Goal: Information Seeking & Learning: Understand process/instructions

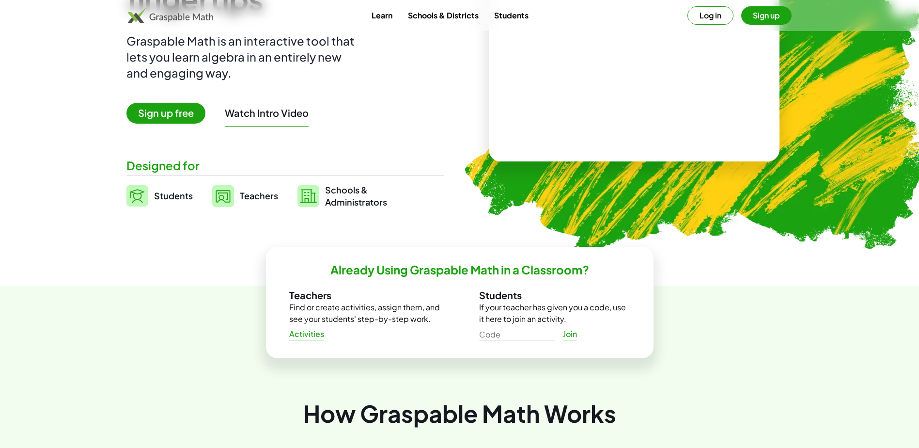
scroll to position [228, 0]
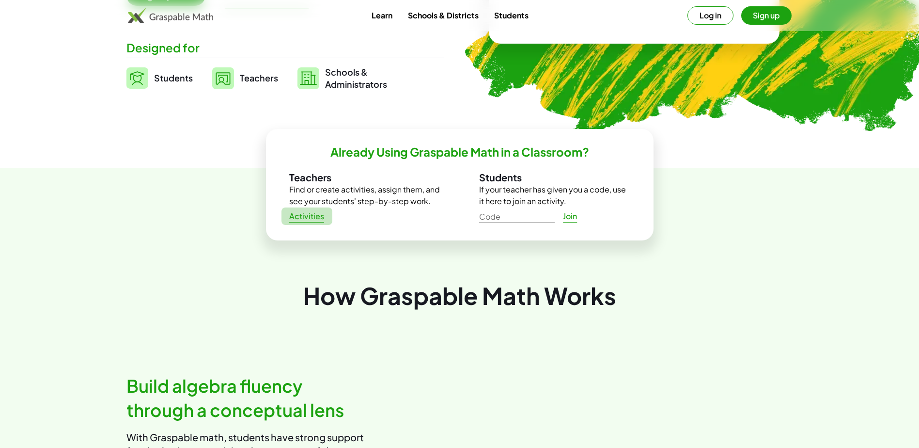
click at [311, 219] on span "Activities" at bounding box center [306, 216] width 35 height 10
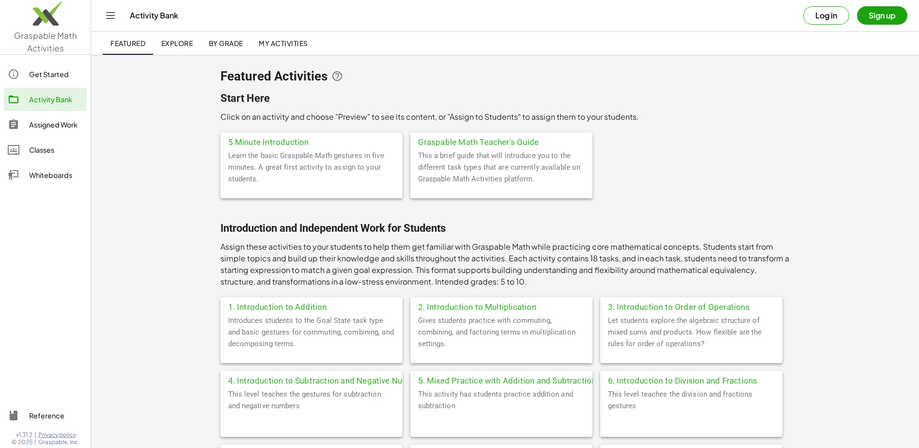
click at [232, 46] on span "By Grade" at bounding box center [225, 43] width 34 height 9
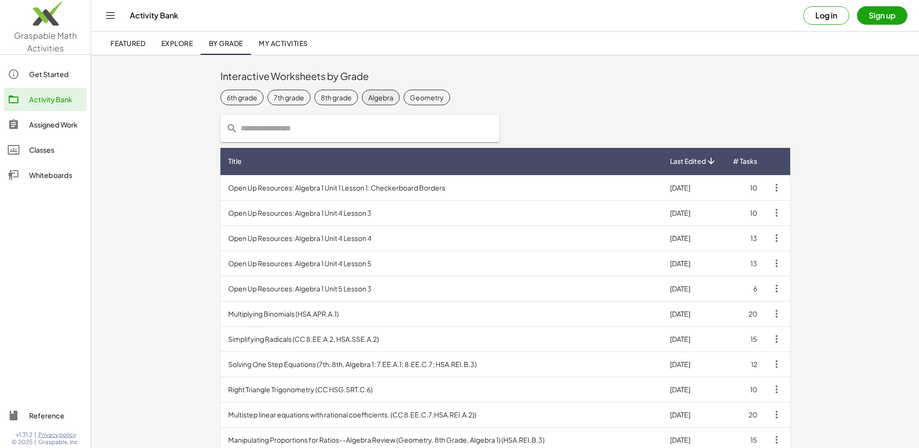
click at [381, 99] on div "Algebra" at bounding box center [380, 98] width 25 height 10
click at [57, 74] on div "Get Started" at bounding box center [56, 74] width 54 height 12
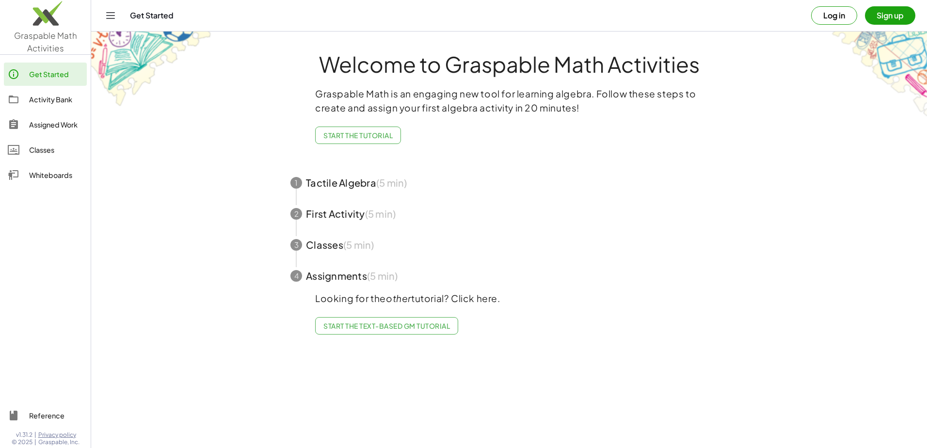
click at [108, 13] on icon "Toggle navigation" at bounding box center [111, 16] width 8 height 6
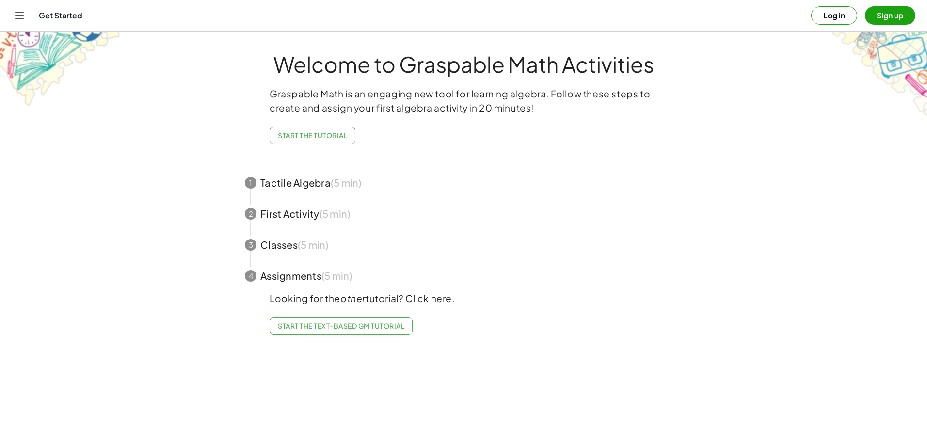
click at [76, 13] on div "Get Started" at bounding box center [425, 16] width 772 height 10
click at [299, 178] on span "button" at bounding box center [463, 182] width 460 height 31
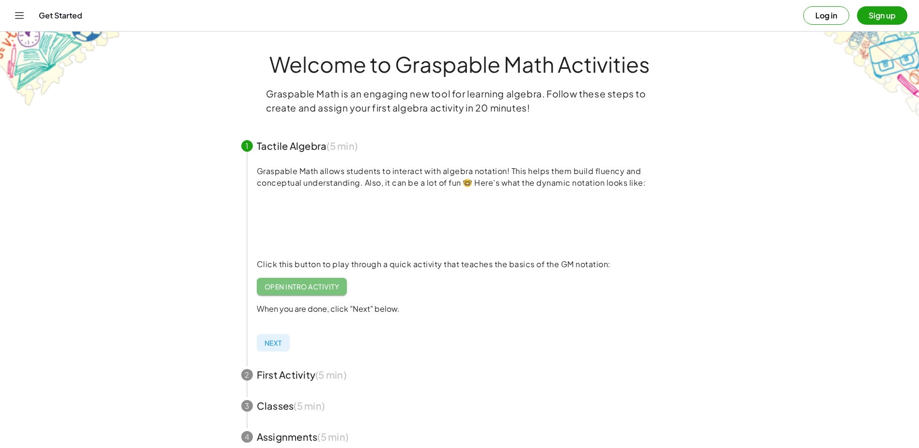
click at [313, 289] on span "Open Intro Activity" at bounding box center [302, 286] width 75 height 9
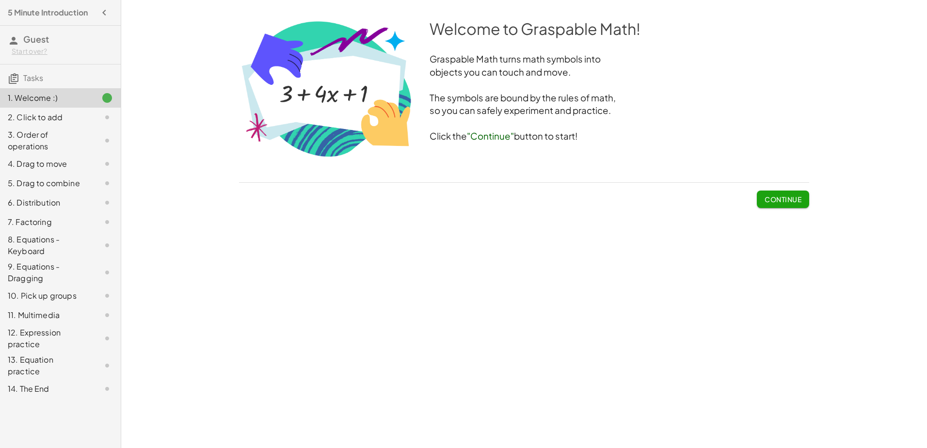
click at [789, 202] on span "Continue" at bounding box center [782, 199] width 37 height 9
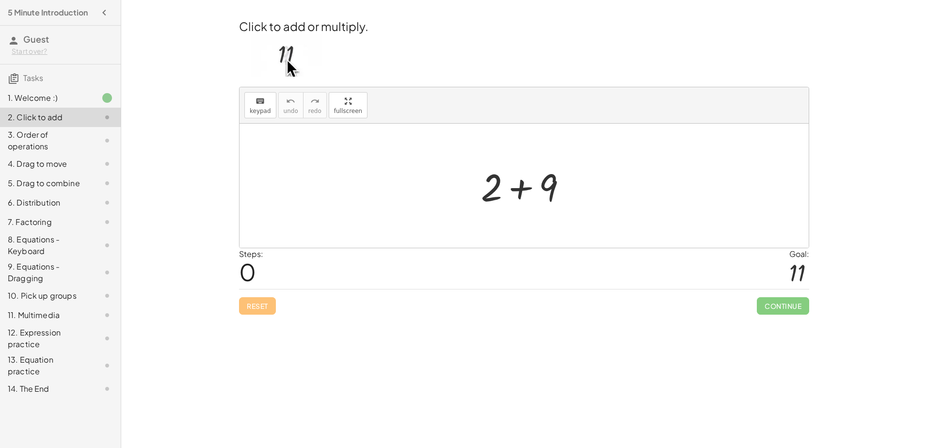
click at [796, 272] on div at bounding box center [797, 273] width 16 height 26
click at [255, 106] on icon "keyboard" at bounding box center [259, 101] width 9 height 12
click at [798, 269] on div at bounding box center [797, 273] width 16 height 26
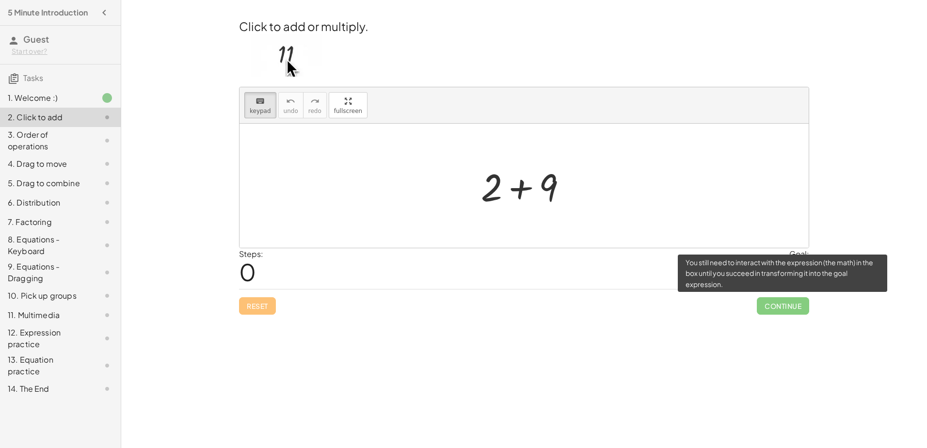
click at [785, 308] on span "Continue" at bounding box center [782, 305] width 52 height 17
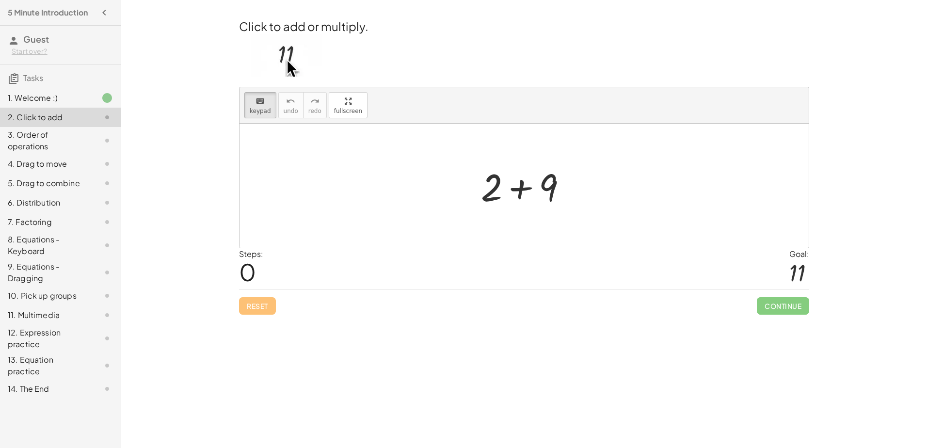
click at [294, 57] on img at bounding box center [286, 55] width 71 height 42
click at [519, 187] on div at bounding box center [529, 187] width 55 height 43
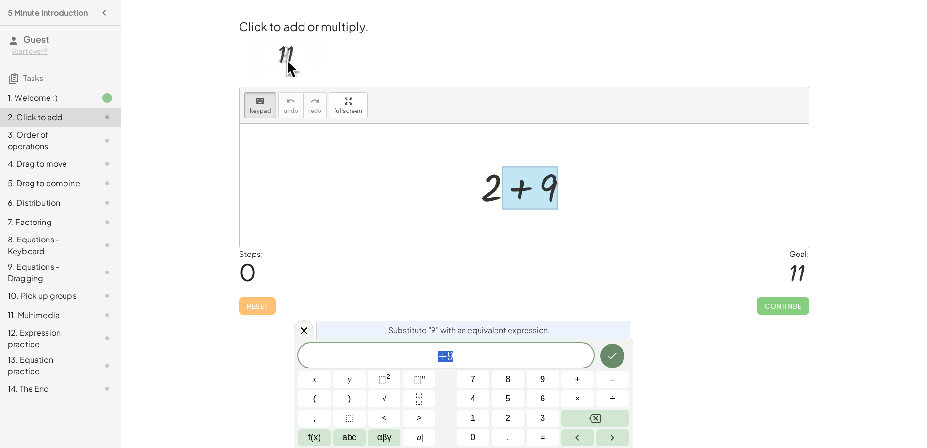
click at [616, 355] on icon "Done" at bounding box center [612, 356] width 12 height 12
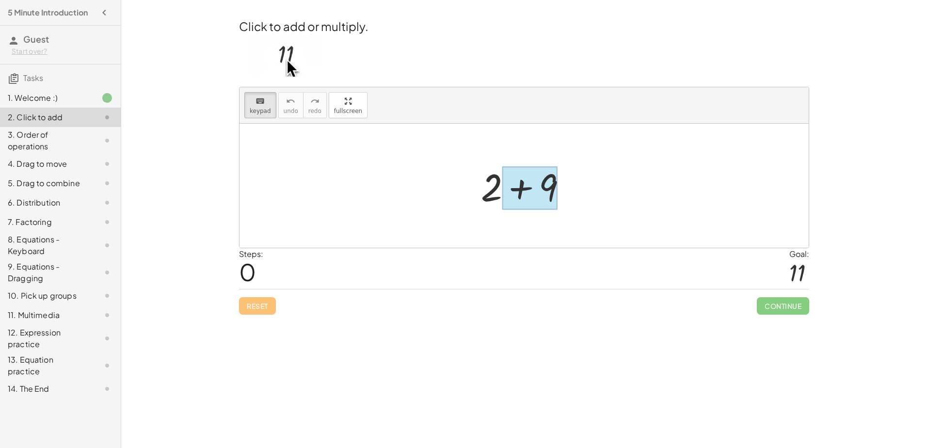
click at [521, 189] on div at bounding box center [529, 187] width 55 height 43
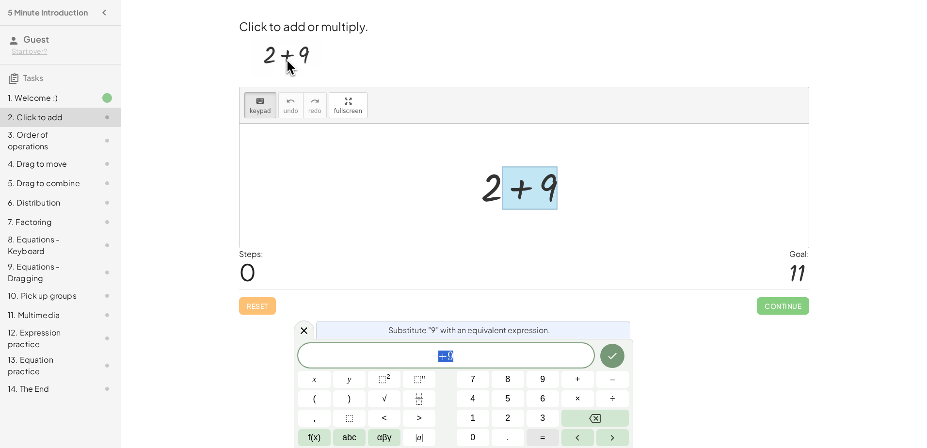
click at [541, 435] on span "=" at bounding box center [542, 437] width 5 height 13
click at [473, 419] on span "1" at bounding box center [472, 417] width 5 height 13
click at [473, 420] on span "1" at bounding box center [472, 417] width 5 height 13
click at [614, 359] on icon "Done" at bounding box center [612, 356] width 12 height 12
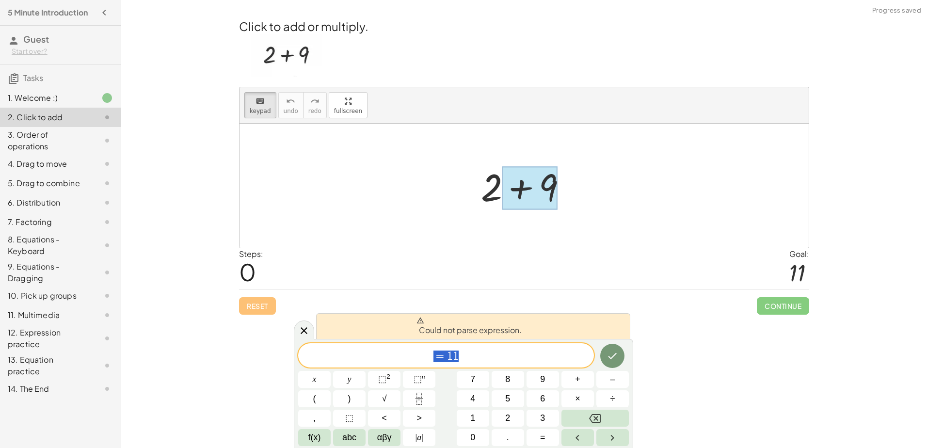
drag, startPoint x: 484, startPoint y: 349, endPoint x: 382, endPoint y: 349, distance: 101.8
click at [382, 349] on span "= 1 1" at bounding box center [446, 356] width 296 height 14
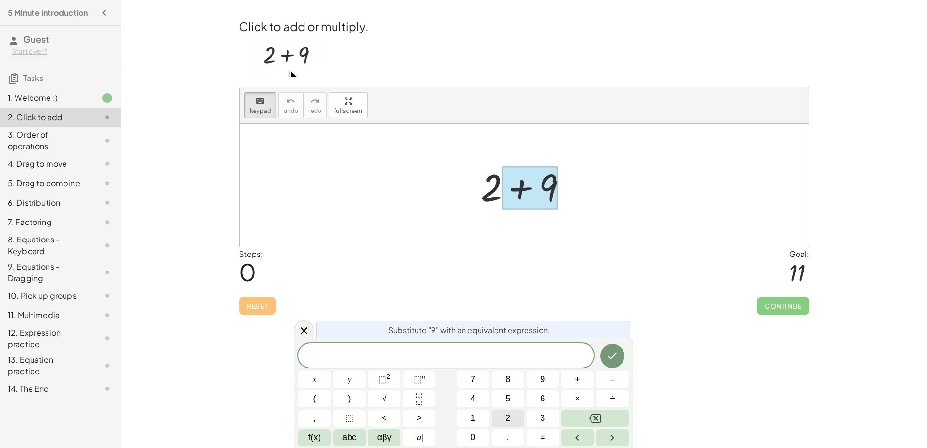
click at [507, 416] on span "2" at bounding box center [507, 417] width 5 height 13
click at [580, 380] on span "+" at bounding box center [577, 379] width 5 height 13
click at [545, 378] on button "9" at bounding box center [542, 379] width 32 height 17
click at [538, 438] on button "=" at bounding box center [542, 437] width 32 height 17
click at [479, 419] on button "1" at bounding box center [473, 418] width 32 height 17
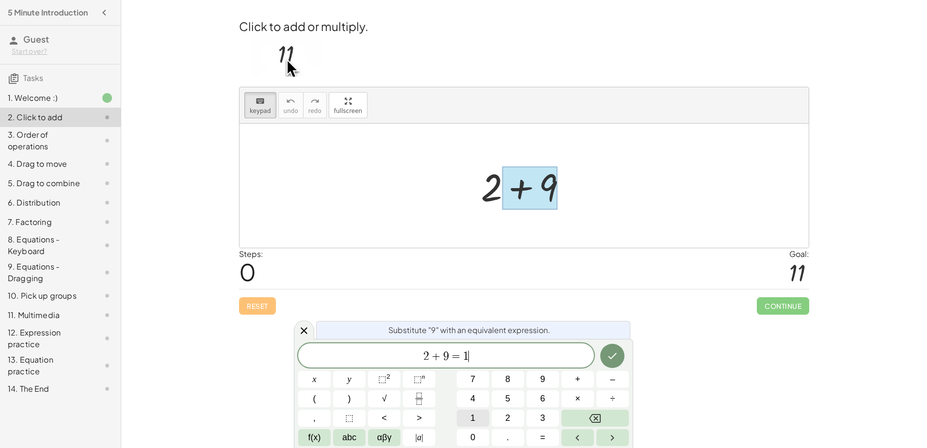
click at [478, 419] on button "1" at bounding box center [473, 418] width 32 height 17
click at [614, 357] on icon "Done" at bounding box center [612, 356] width 12 height 12
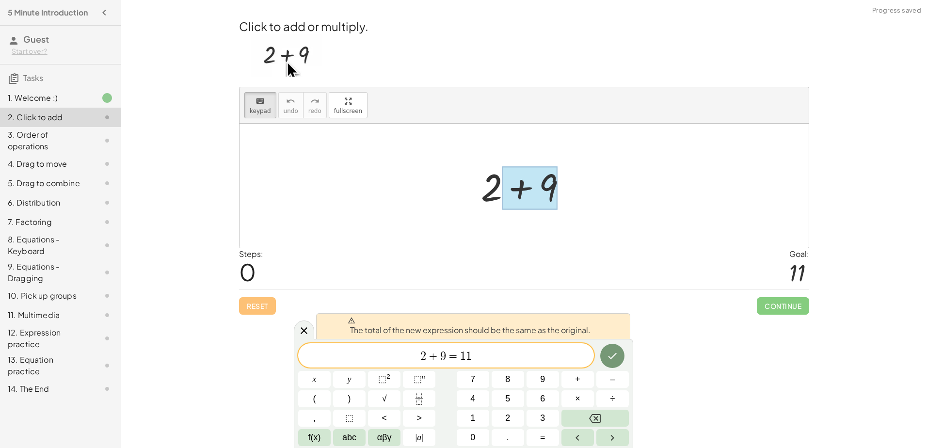
click at [415, 322] on span at bounding box center [468, 320] width 243 height 8
click at [611, 362] on button "Done" at bounding box center [612, 356] width 24 height 24
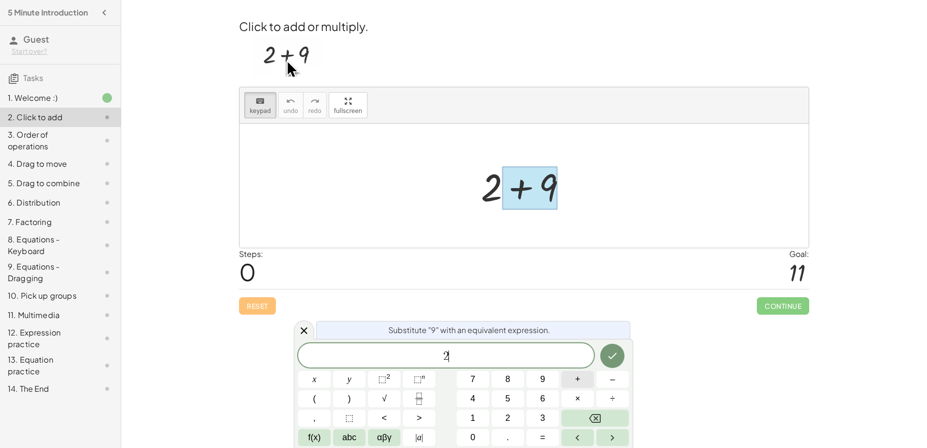
click at [580, 378] on button "+" at bounding box center [577, 379] width 32 height 17
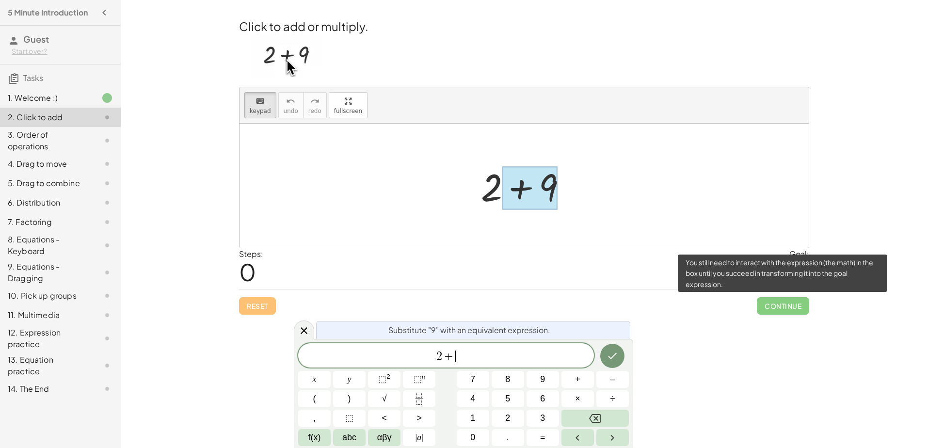
click at [775, 310] on span "Continue" at bounding box center [782, 305] width 52 height 17
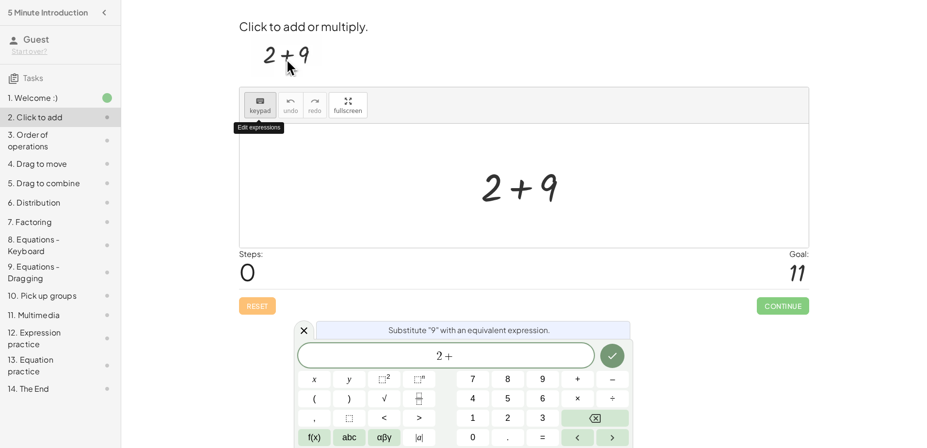
click at [256, 105] on icon "keyboard" at bounding box center [259, 101] width 9 height 12
click at [461, 355] on span "2 + ​" at bounding box center [446, 356] width 296 height 14
drag, startPoint x: 461, startPoint y: 355, endPoint x: 406, endPoint y: 352, distance: 55.3
click at [406, 352] on span "2 +" at bounding box center [446, 356] width 296 height 14
click at [579, 378] on span "+" at bounding box center [577, 379] width 5 height 13
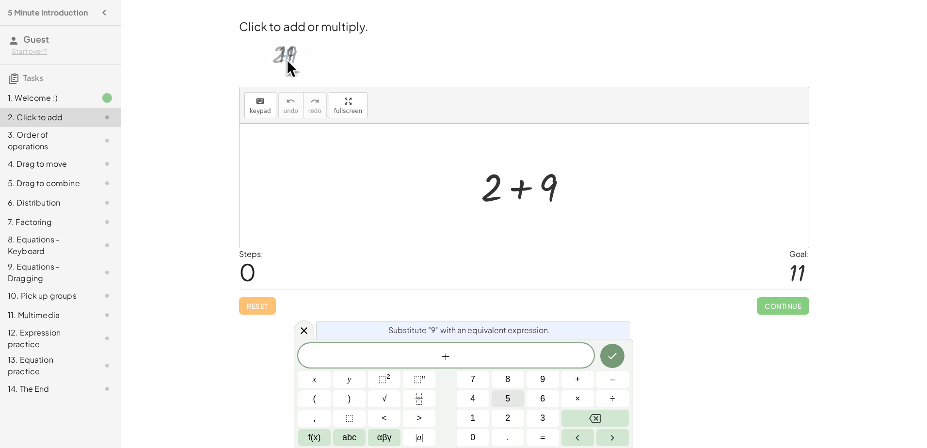
click at [509, 394] on span "5" at bounding box center [507, 398] width 5 height 13
click at [616, 354] on icon "Done" at bounding box center [612, 356] width 12 height 12
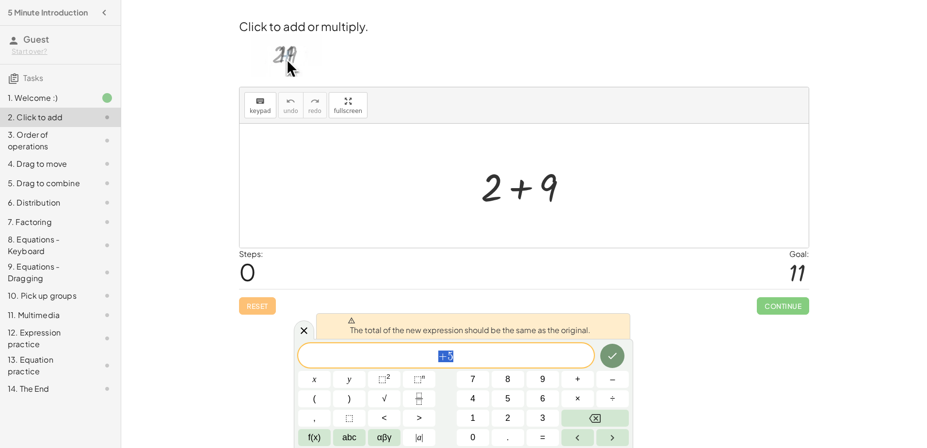
drag, startPoint x: 465, startPoint y: 357, endPoint x: 430, endPoint y: 353, distance: 35.1
click at [430, 353] on span "+ 5" at bounding box center [446, 356] width 296 height 14
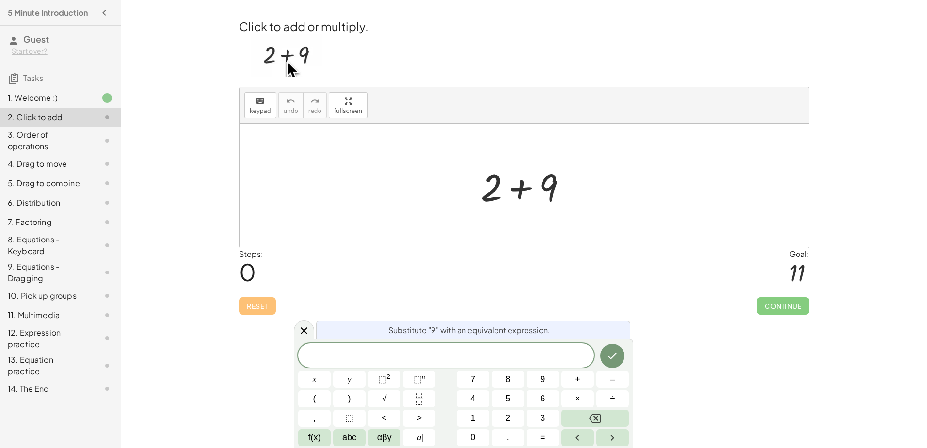
click at [259, 304] on div "Reset Continue" at bounding box center [524, 302] width 570 height 26
click at [260, 309] on div "Reset Continue" at bounding box center [524, 302] width 570 height 26
click at [254, 302] on div "Reset Continue" at bounding box center [524, 302] width 570 height 26
click at [304, 328] on icon at bounding box center [304, 330] width 12 height 12
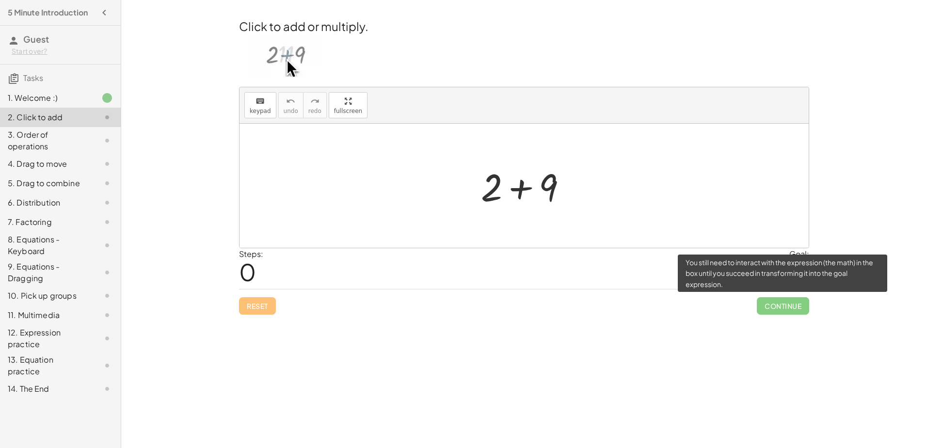
click at [791, 311] on span "Continue" at bounding box center [782, 305] width 52 height 17
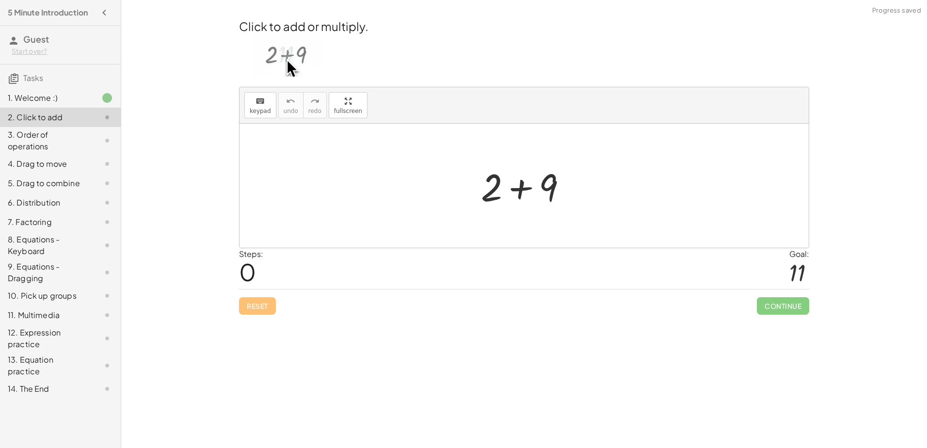
click at [529, 194] on div at bounding box center [527, 186] width 103 height 50
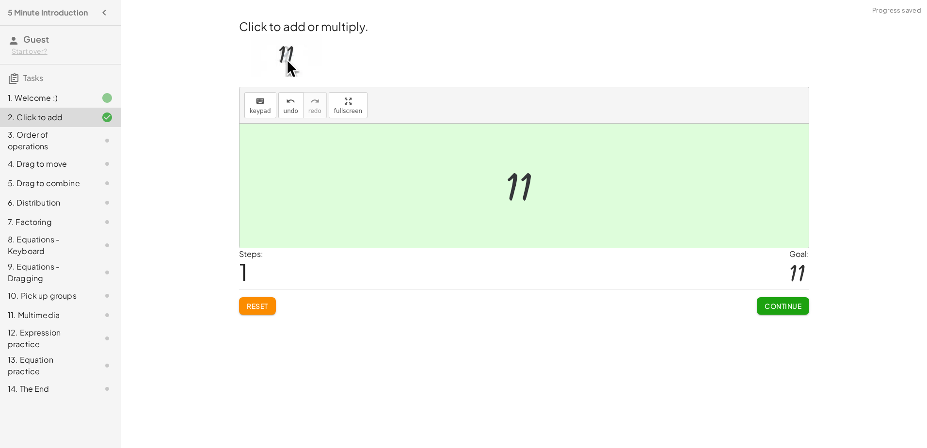
click at [521, 195] on div at bounding box center [527, 186] width 53 height 48
click at [520, 199] on div at bounding box center [527, 186] width 53 height 48
click at [782, 308] on span "Continue" at bounding box center [782, 305] width 37 height 9
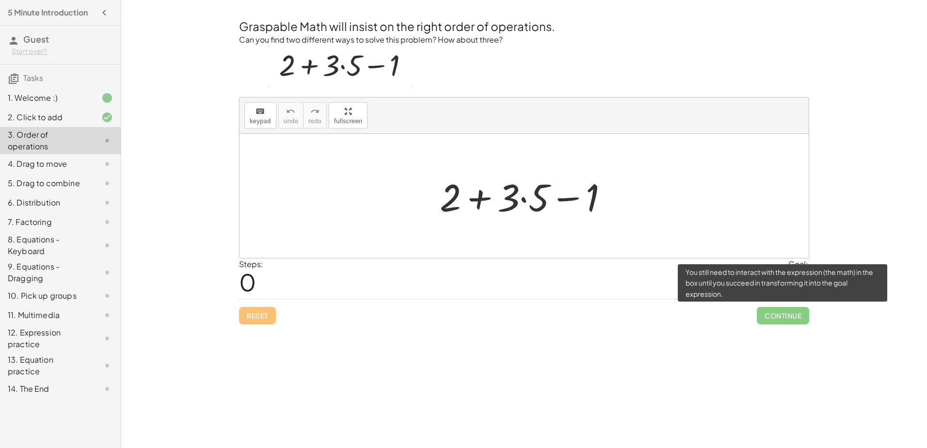
click at [789, 317] on span "Continue" at bounding box center [782, 315] width 52 height 17
click at [787, 314] on span "Continue" at bounding box center [782, 315] width 52 height 17
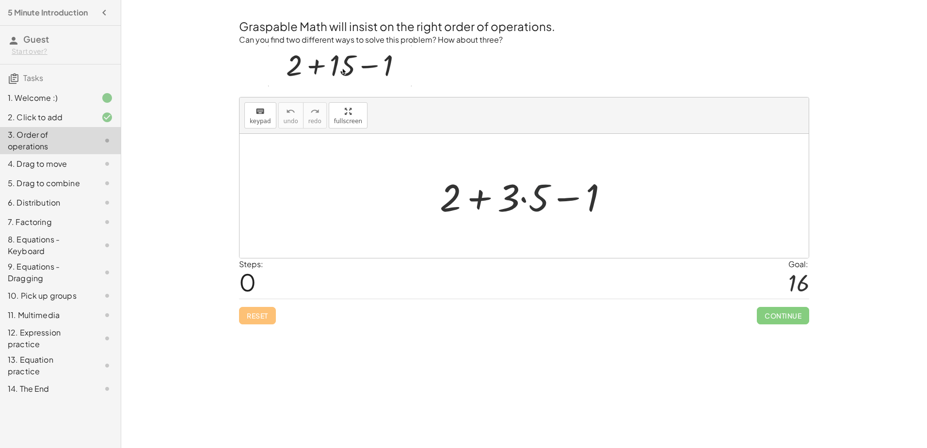
click at [532, 198] on div at bounding box center [528, 196] width 186 height 50
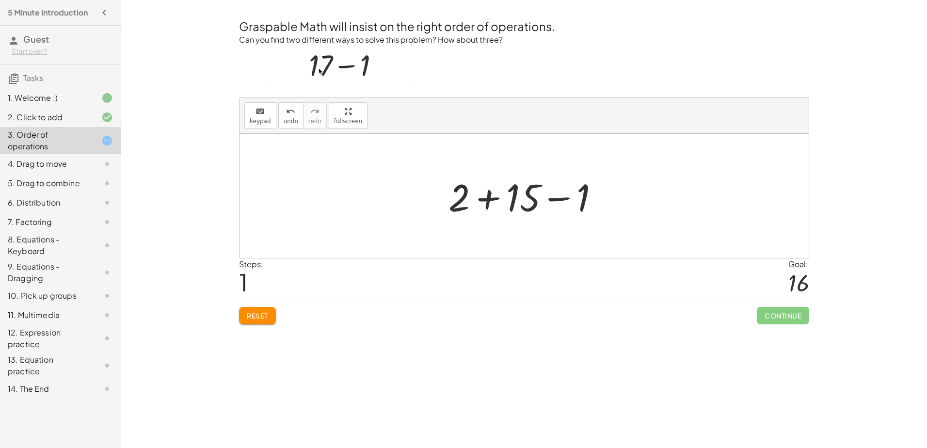
click at [245, 283] on span "1" at bounding box center [243, 282] width 9 height 30
click at [252, 318] on span "Reset" at bounding box center [257, 315] width 21 height 9
